Goal: Task Accomplishment & Management: Manage account settings

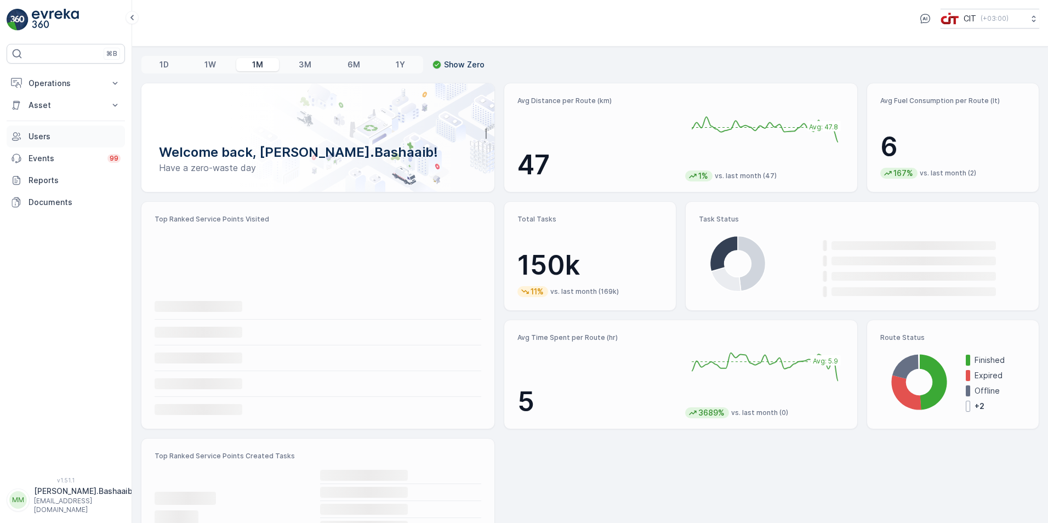
click at [44, 137] on p "Users" at bounding box center [75, 136] width 92 height 11
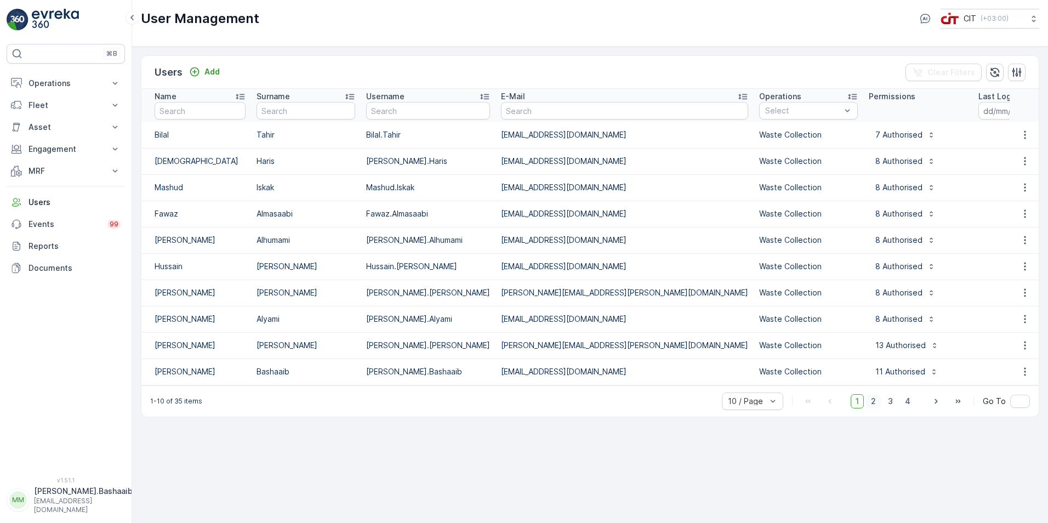
click at [877, 409] on span "2" at bounding box center [873, 401] width 15 height 14
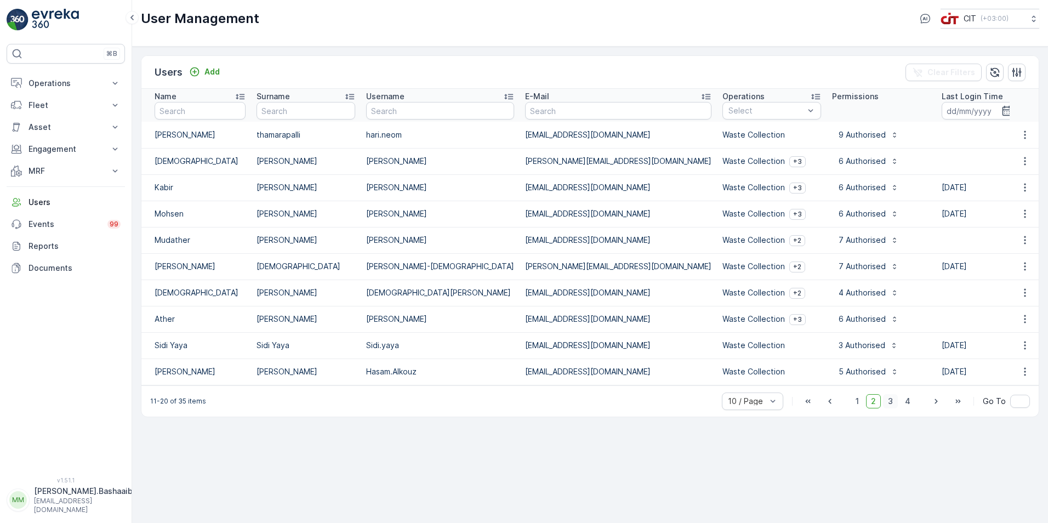
click at [891, 409] on span "3" at bounding box center [890, 401] width 15 height 14
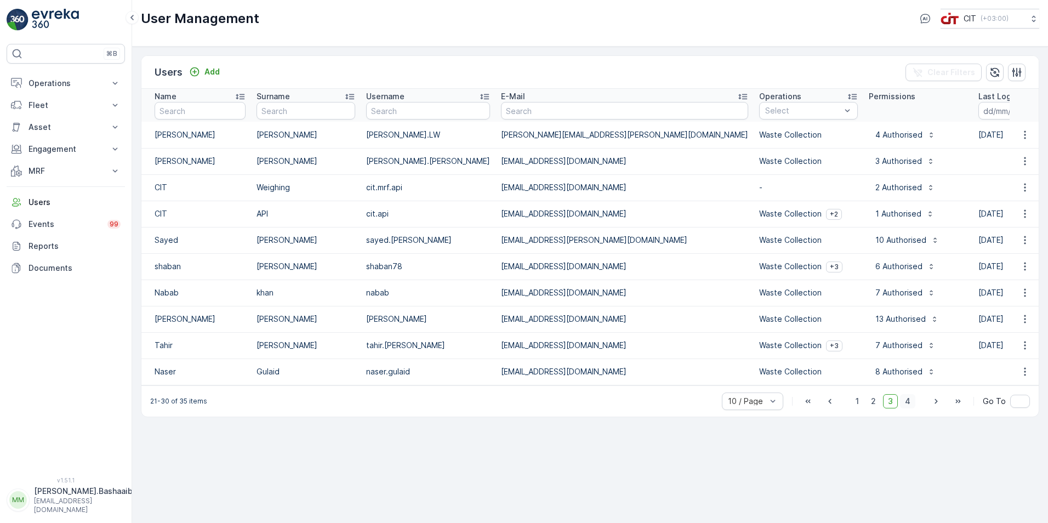
click at [908, 406] on span "4" at bounding box center [907, 401] width 15 height 14
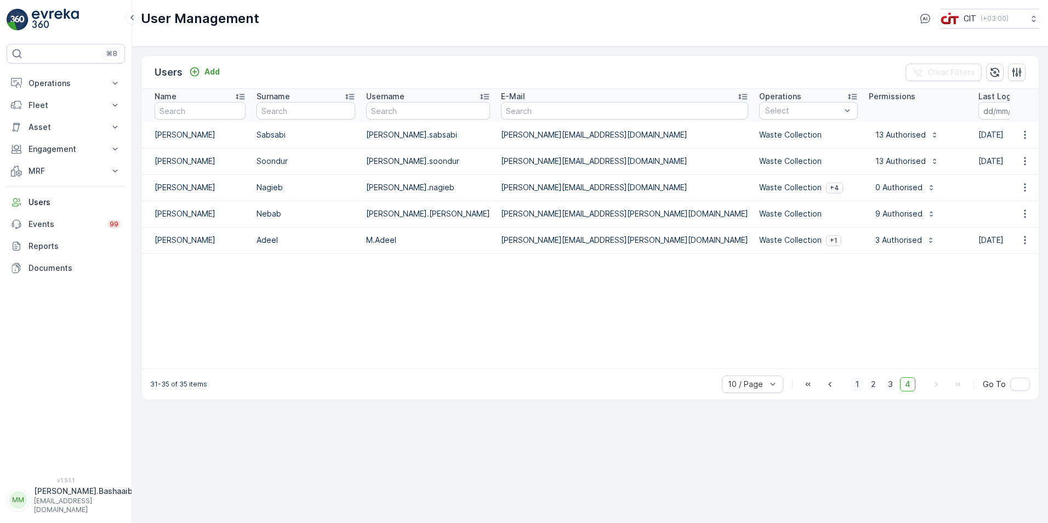
click at [859, 389] on span "1" at bounding box center [857, 384] width 13 height 14
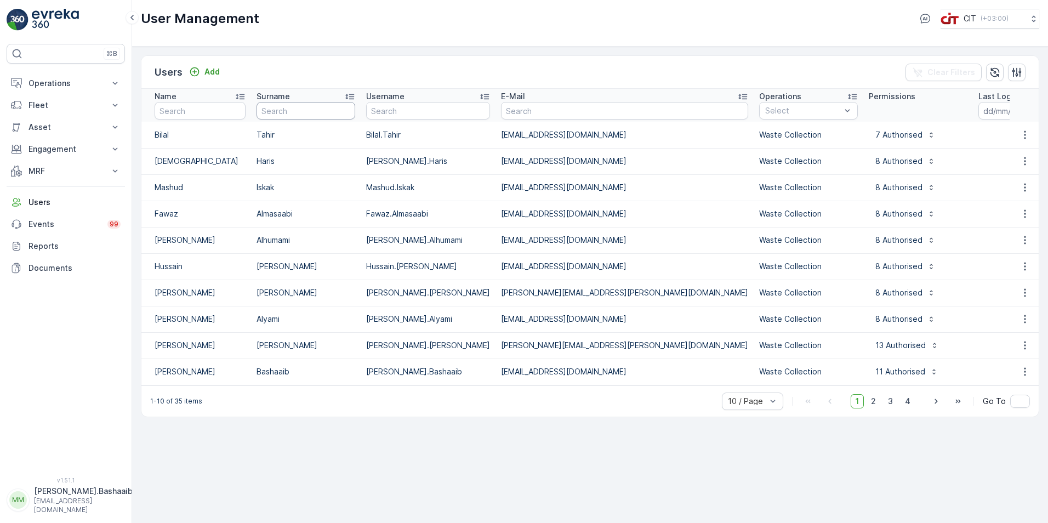
click at [301, 105] on input "text" at bounding box center [306, 111] width 99 height 18
type input "NEBAB"
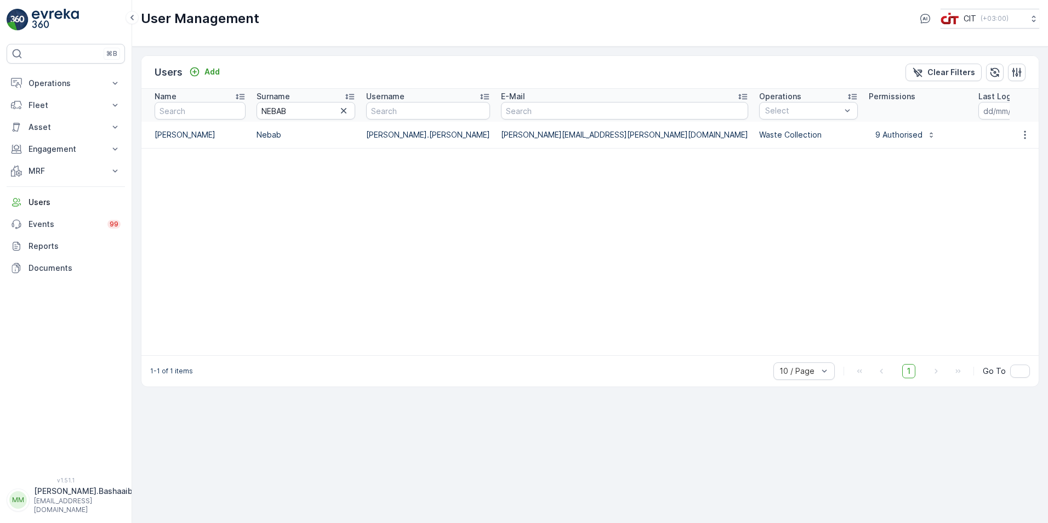
scroll to position [0, 35]
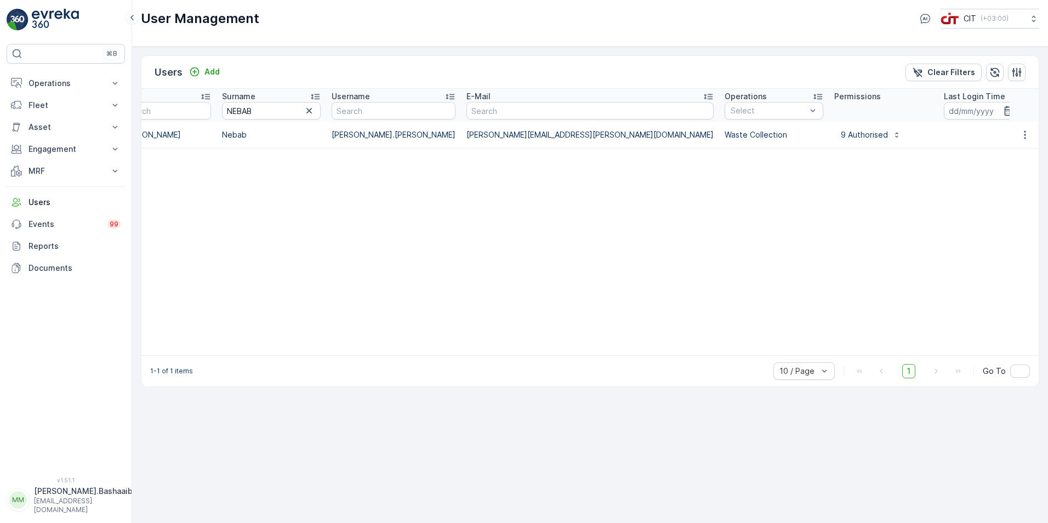
drag, startPoint x: 623, startPoint y: 362, endPoint x: 719, endPoint y: 362, distance: 96.0
click at [713, 364] on div "1-1 of 1 items 10 / Page 1 Go To" at bounding box center [590, 370] width 898 height 31
click at [1023, 135] on icon "button" at bounding box center [1025, 134] width 11 height 11
click at [1023, 146] on span "Edit User" at bounding box center [1025, 151] width 33 height 11
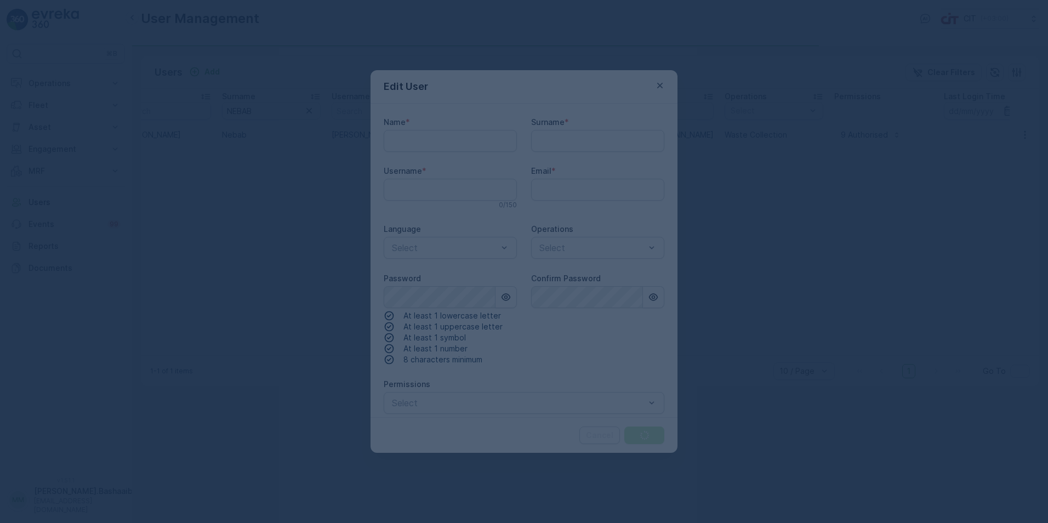
type input "Mohammed"
type input "Nebab"
type input "[PERSON_NAME].[PERSON_NAME]"
type input "[PERSON_NAME][EMAIL_ADDRESS][PERSON_NAME][DOMAIN_NAME]"
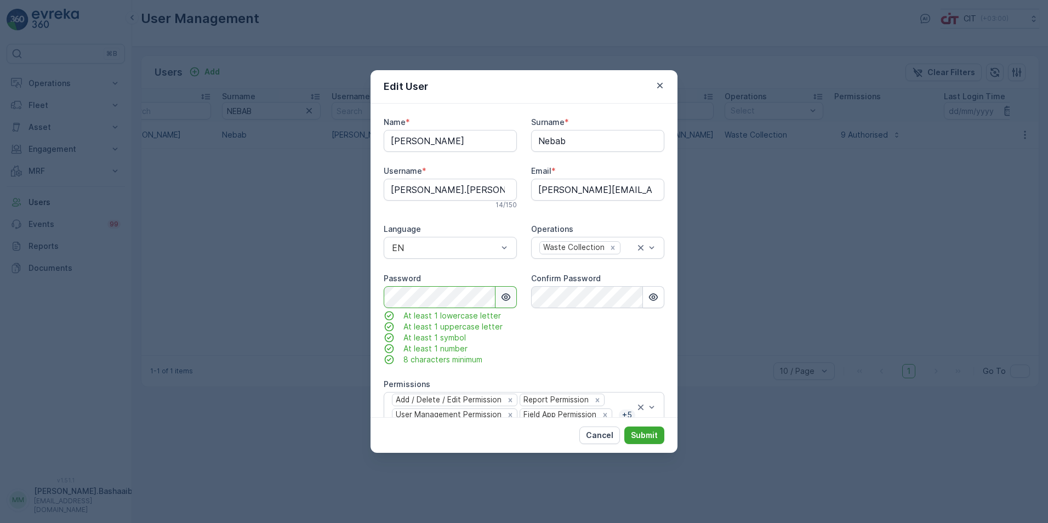
click at [507, 291] on button "button" at bounding box center [506, 297] width 21 height 22
click at [518, 360] on div "Name * Mohammed Surname * Nebab Username * mohammed.nebab 14 / 150 Email * moha…" at bounding box center [524, 288] width 281 height 343
click at [651, 433] on p "Submit" at bounding box center [644, 435] width 27 height 11
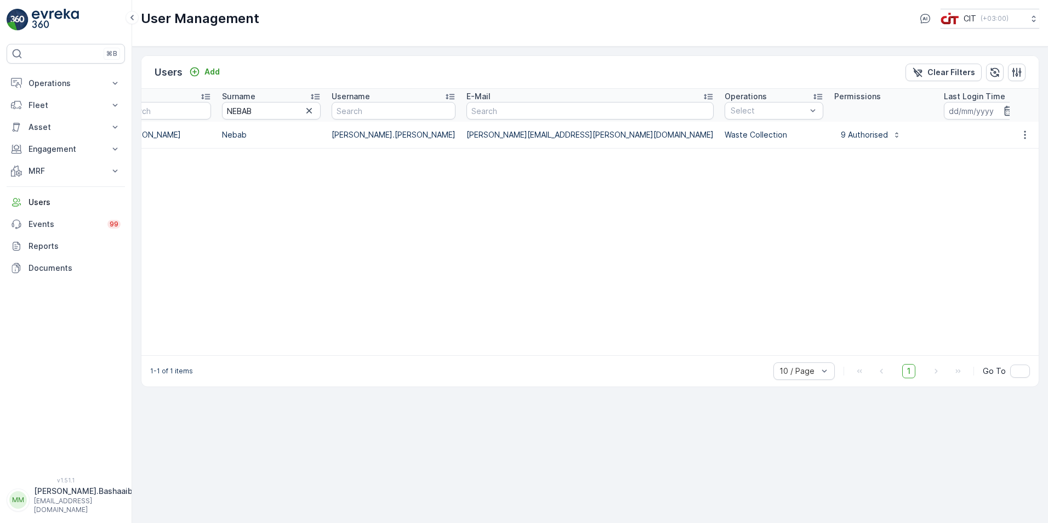
click at [64, 497] on p "Mohammad.Bashaaib" at bounding box center [83, 491] width 99 height 11
click at [56, 479] on div "Log Out" at bounding box center [66, 476] width 114 height 15
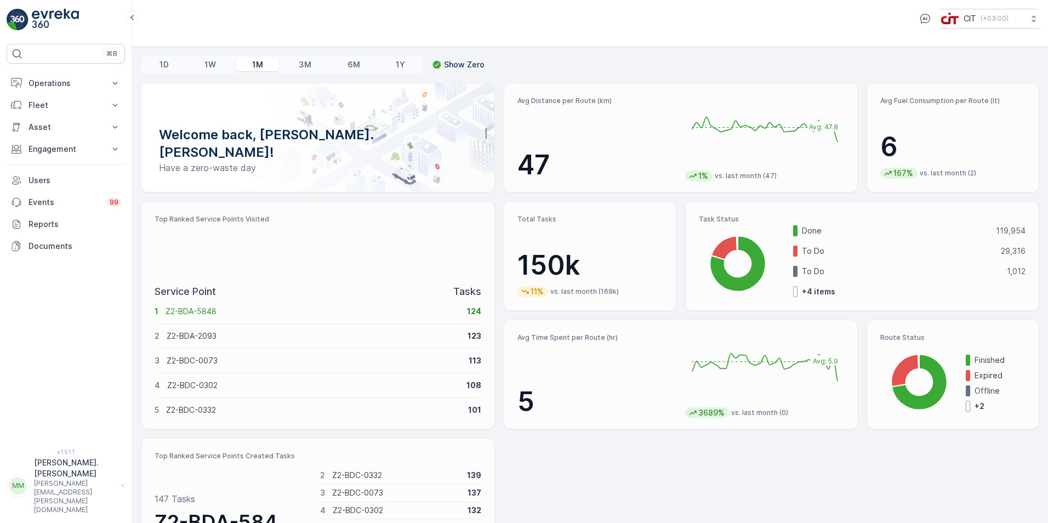
click at [87, 479] on p "[PERSON_NAME].[PERSON_NAME]" at bounding box center [75, 468] width 82 height 22
click at [67, 477] on div "Log Out" at bounding box center [66, 476] width 114 height 15
click at [530, 15] on div "CIT ( +03:00 )" at bounding box center [590, 19] width 899 height 20
click at [48, 479] on p "[PERSON_NAME].[PERSON_NAME]" at bounding box center [75, 468] width 82 height 22
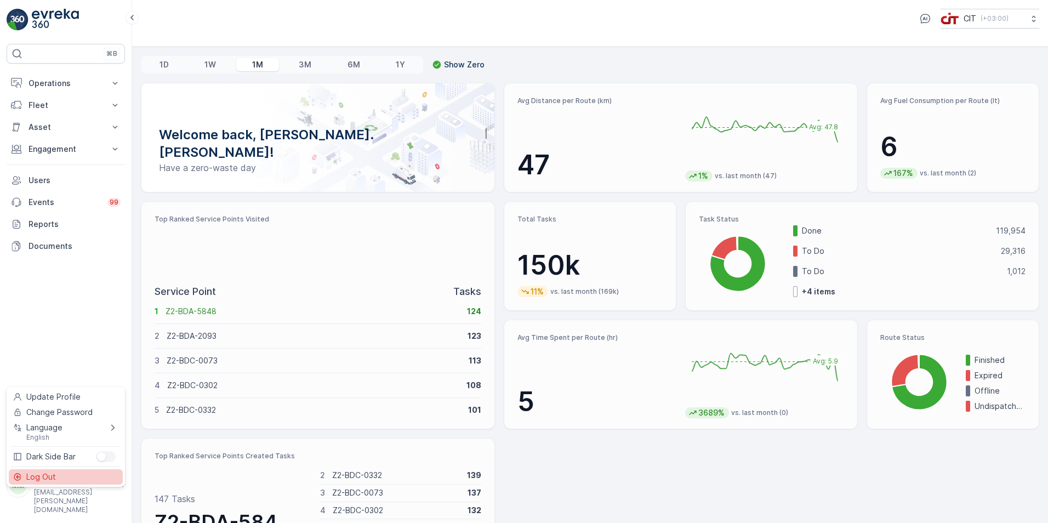
click at [50, 481] on span "Log Out" at bounding box center [41, 477] width 30 height 11
